Goal: Use online tool/utility

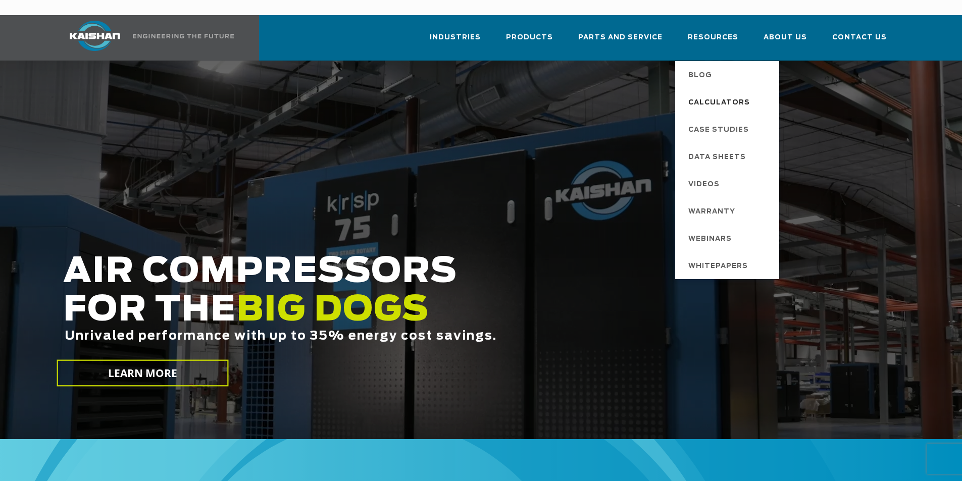
click at [713, 94] on span "Calculators" at bounding box center [720, 102] width 62 height 17
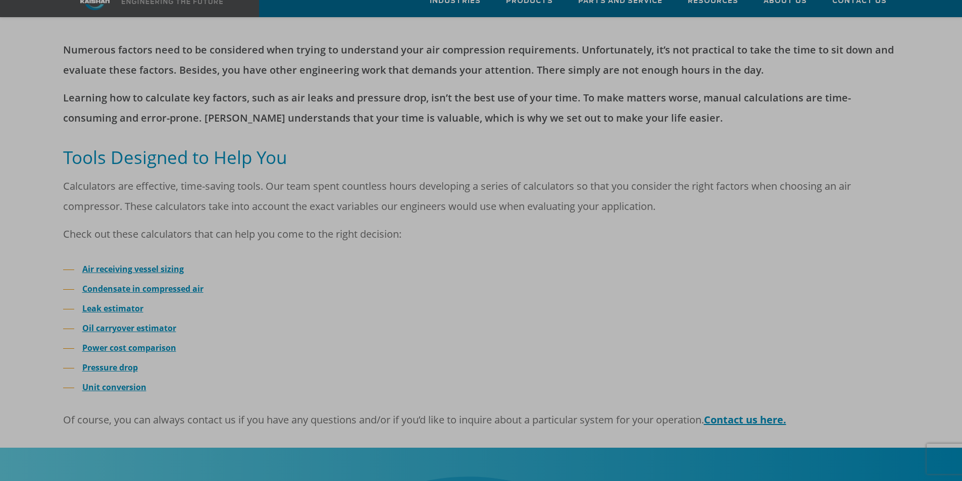
scroll to position [253, 0]
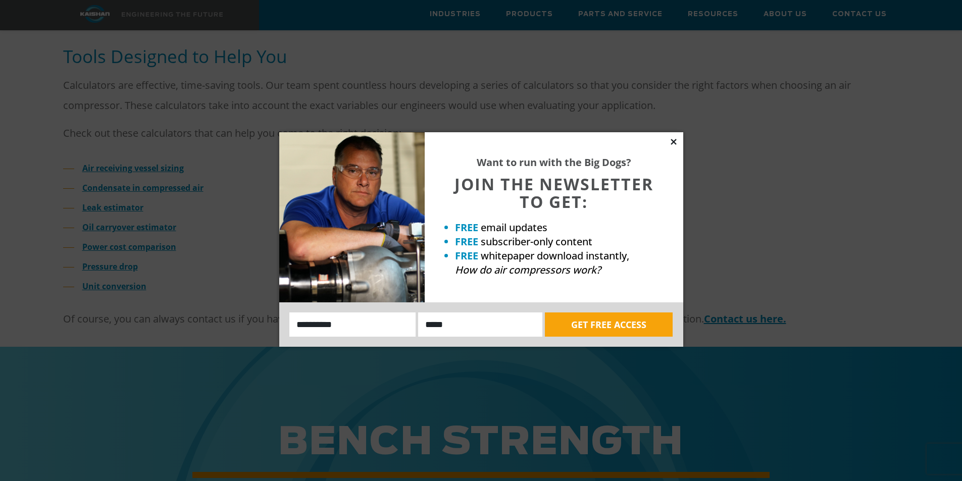
click at [672, 144] on icon at bounding box center [674, 142] width 6 height 6
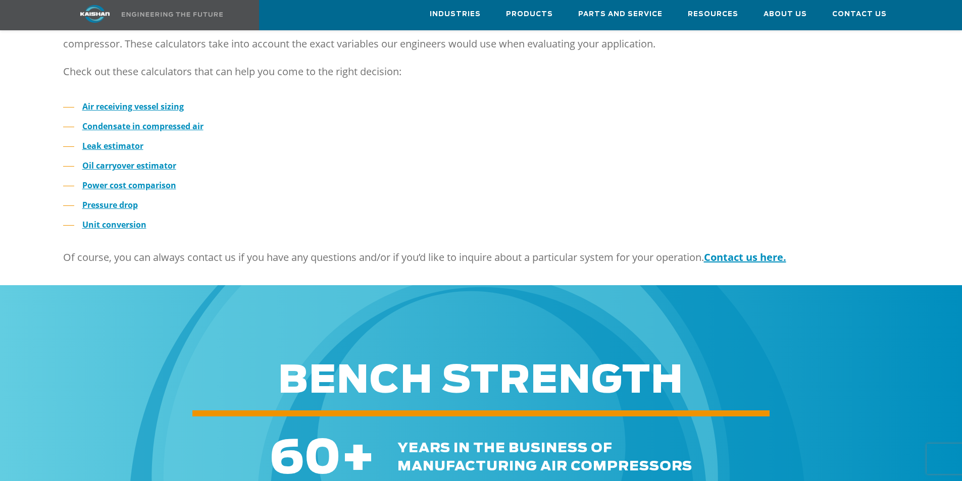
scroll to position [62, 0]
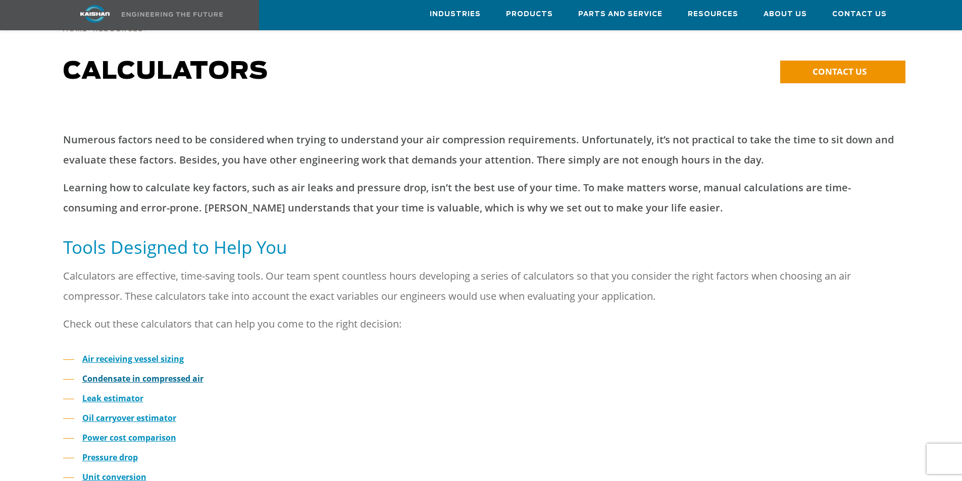
click at [156, 373] on strong "Condensate in compressed air" at bounding box center [142, 378] width 121 height 11
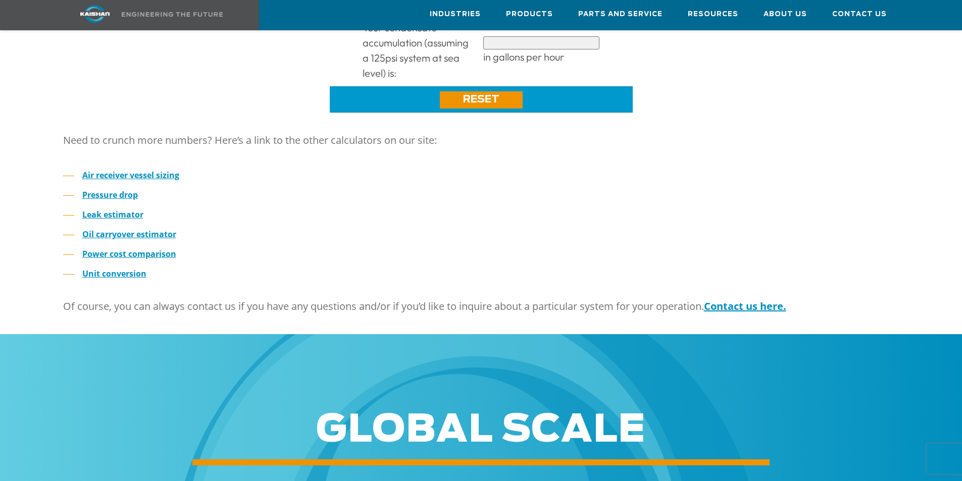
scroll to position [404, 0]
